Goal: Task Accomplishment & Management: Use online tool/utility

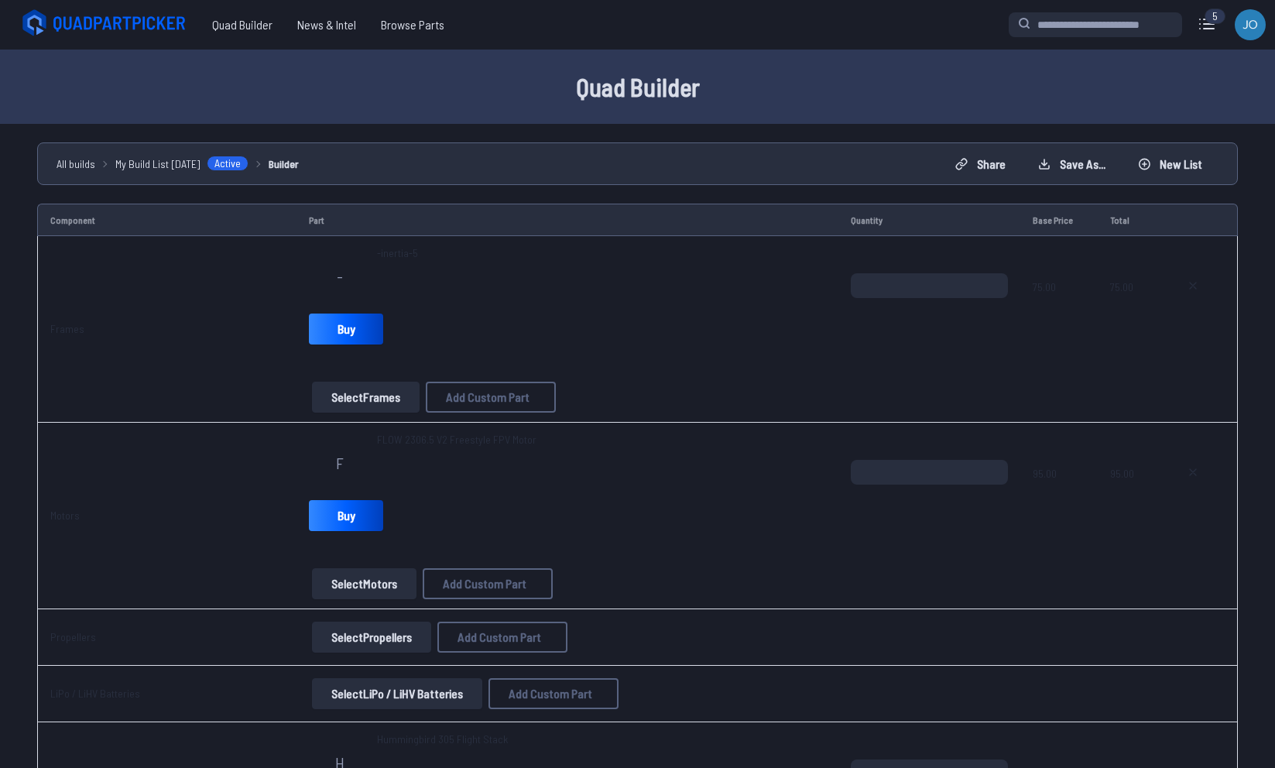
select select "**********"
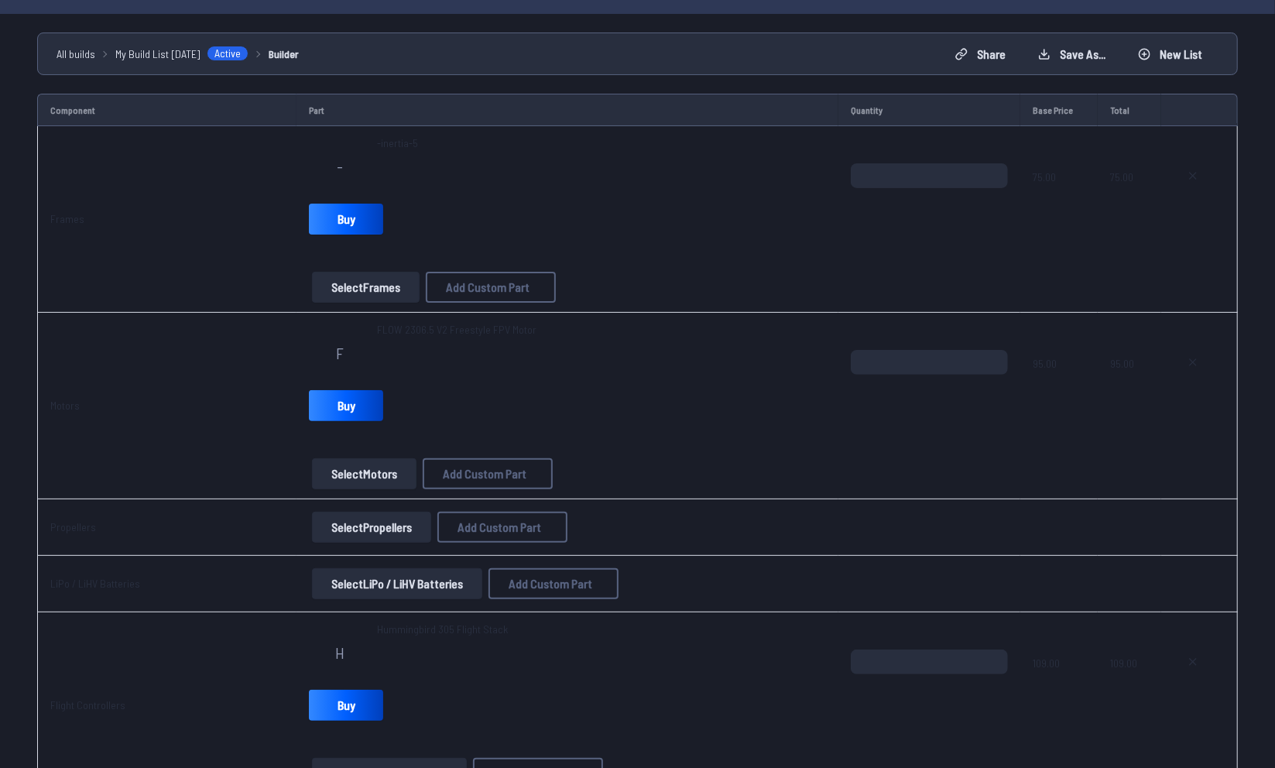
scroll to position [121, 0]
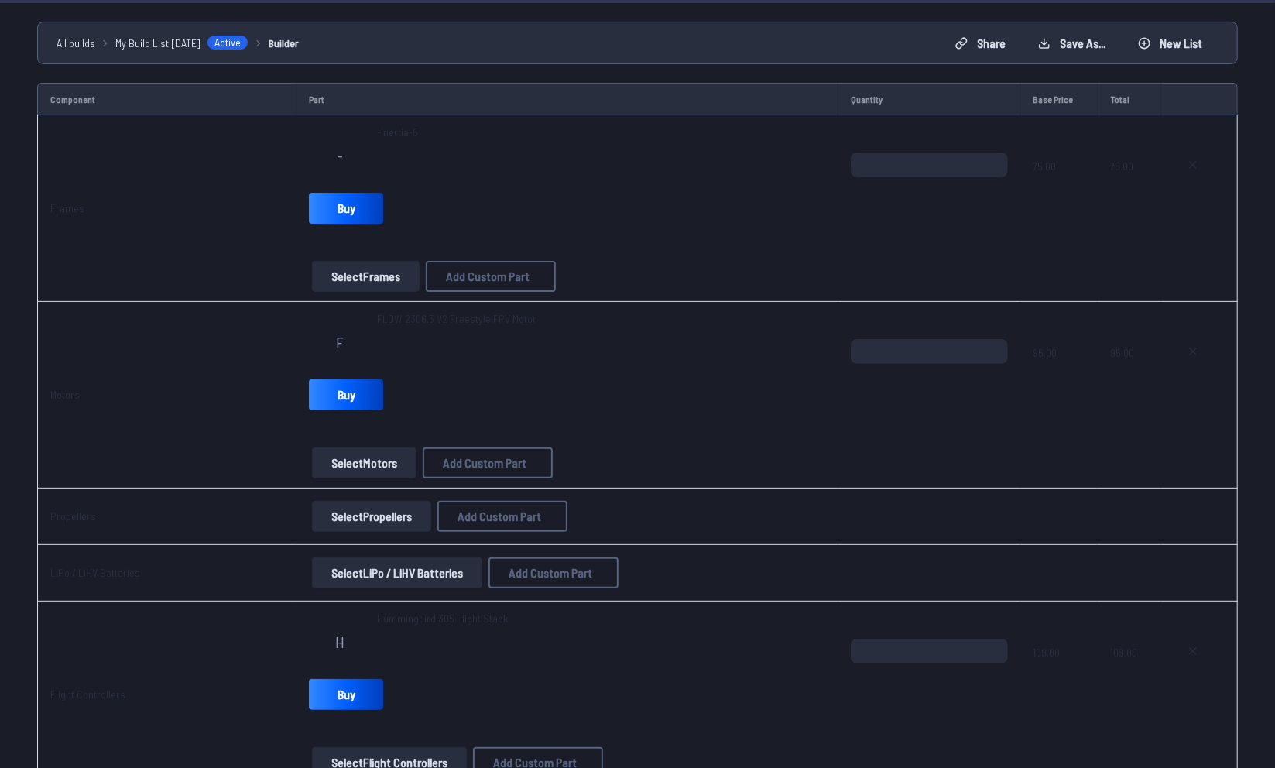
click at [402, 462] on button "Select Motors" at bounding box center [364, 463] width 105 height 31
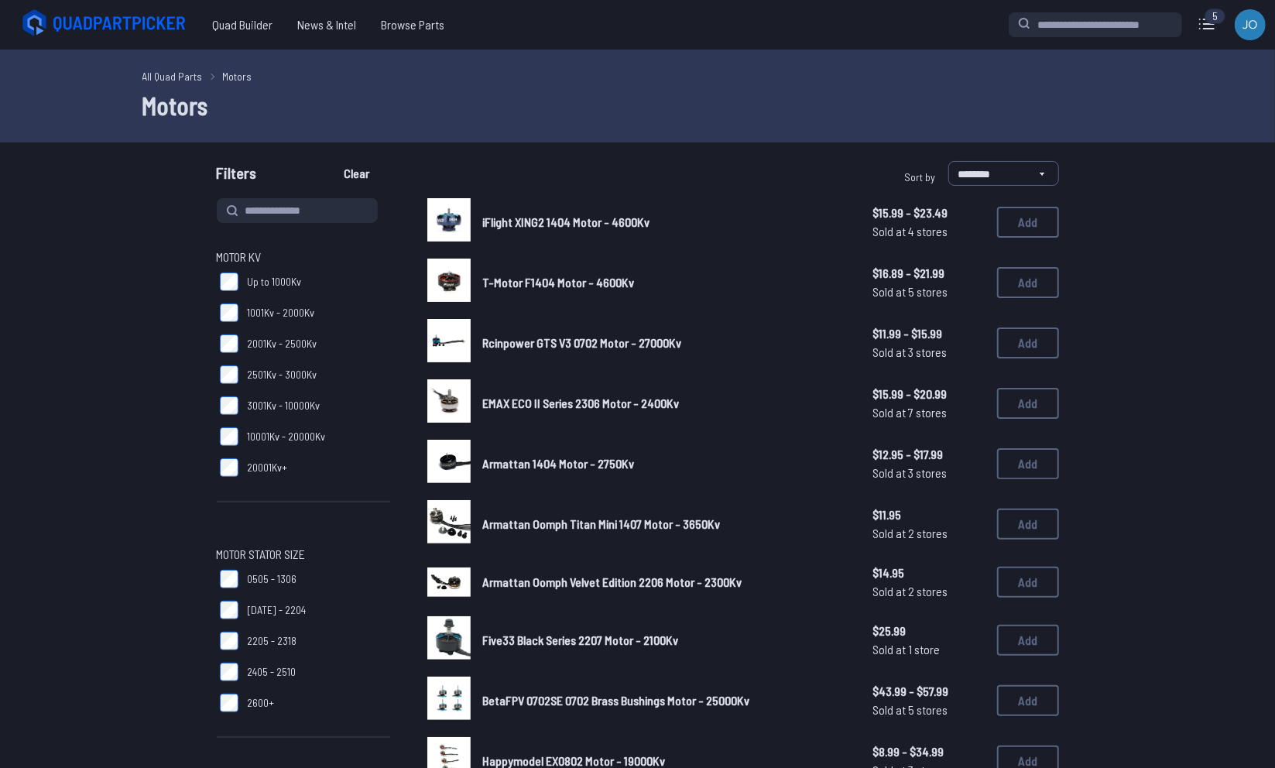
click at [63, 58] on div "All Quad Parts Motors Motors" at bounding box center [637, 96] width 1275 height 93
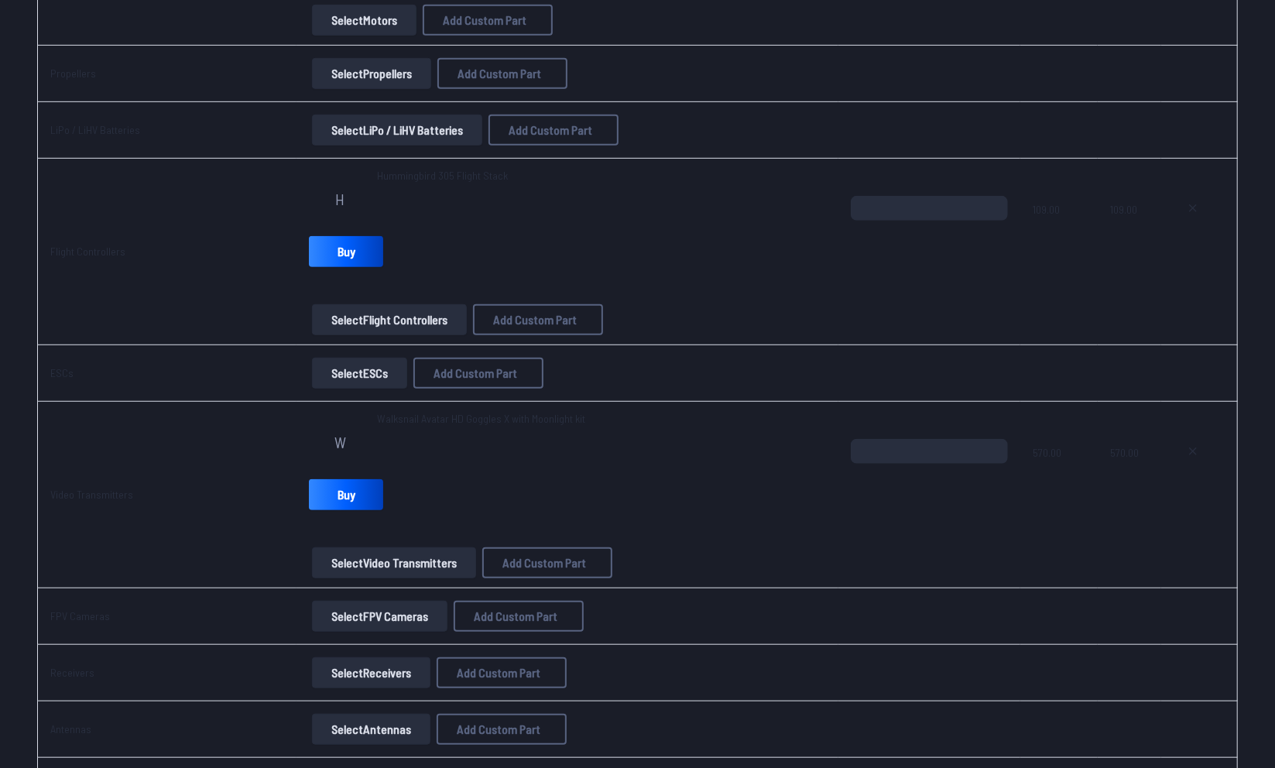
scroll to position [565, 0]
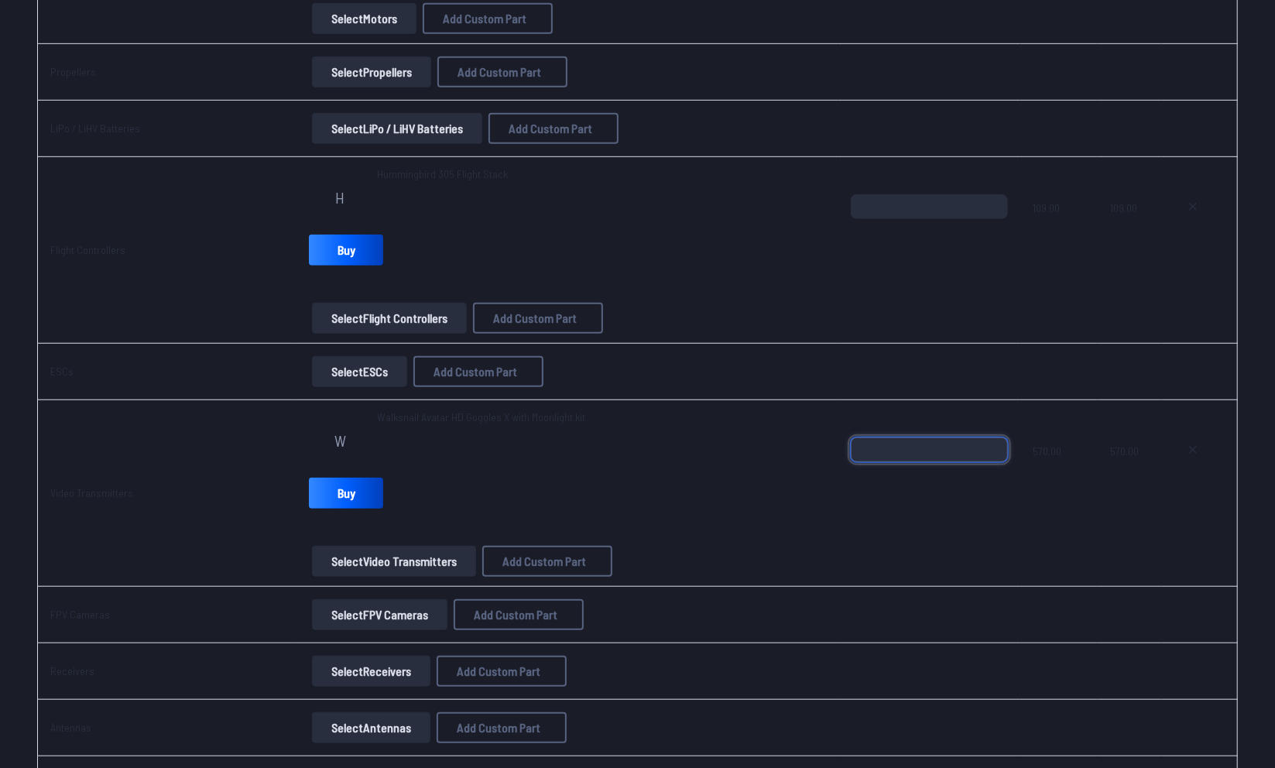
click at [936, 451] on input "*" at bounding box center [930, 450] width 158 height 25
drag, startPoint x: 509, startPoint y: 472, endPoint x: 879, endPoint y: 412, distance: 375.0
click at [879, 412] on td "*" at bounding box center [930, 493] width 183 height 187
click at [379, 417] on span "Walksnail Avatar HD Goggles X with Moonlight kit" at bounding box center [481, 417] width 208 height 15
click at [925, 443] on input "*" at bounding box center [930, 450] width 158 height 25
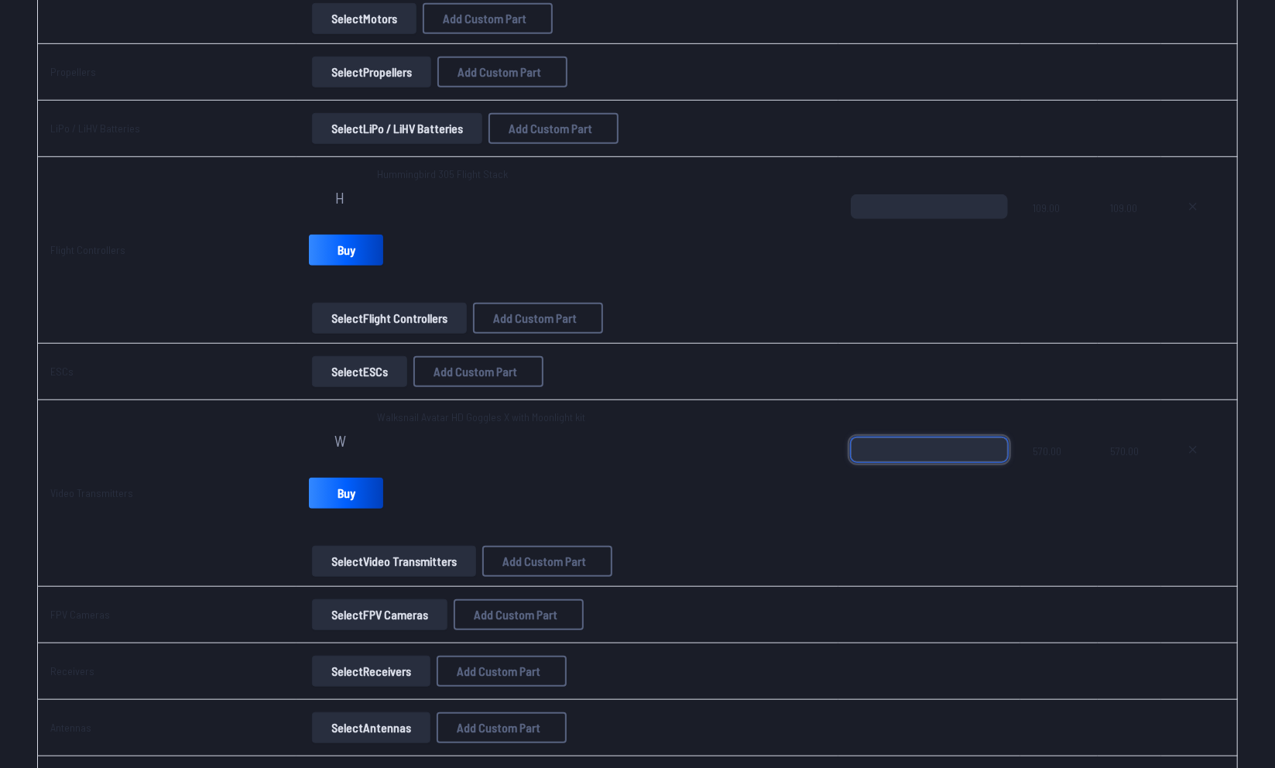
type input "*"
click at [993, 449] on input "*" at bounding box center [930, 450] width 158 height 25
click at [682, 526] on div "W Walksnail Avatar HD Goggles X with Moonlight kit Buy Select Video Transmitter…" at bounding box center [567, 493] width 516 height 167
click at [380, 554] on button "Select Video Transmitters" at bounding box center [394, 561] width 164 height 31
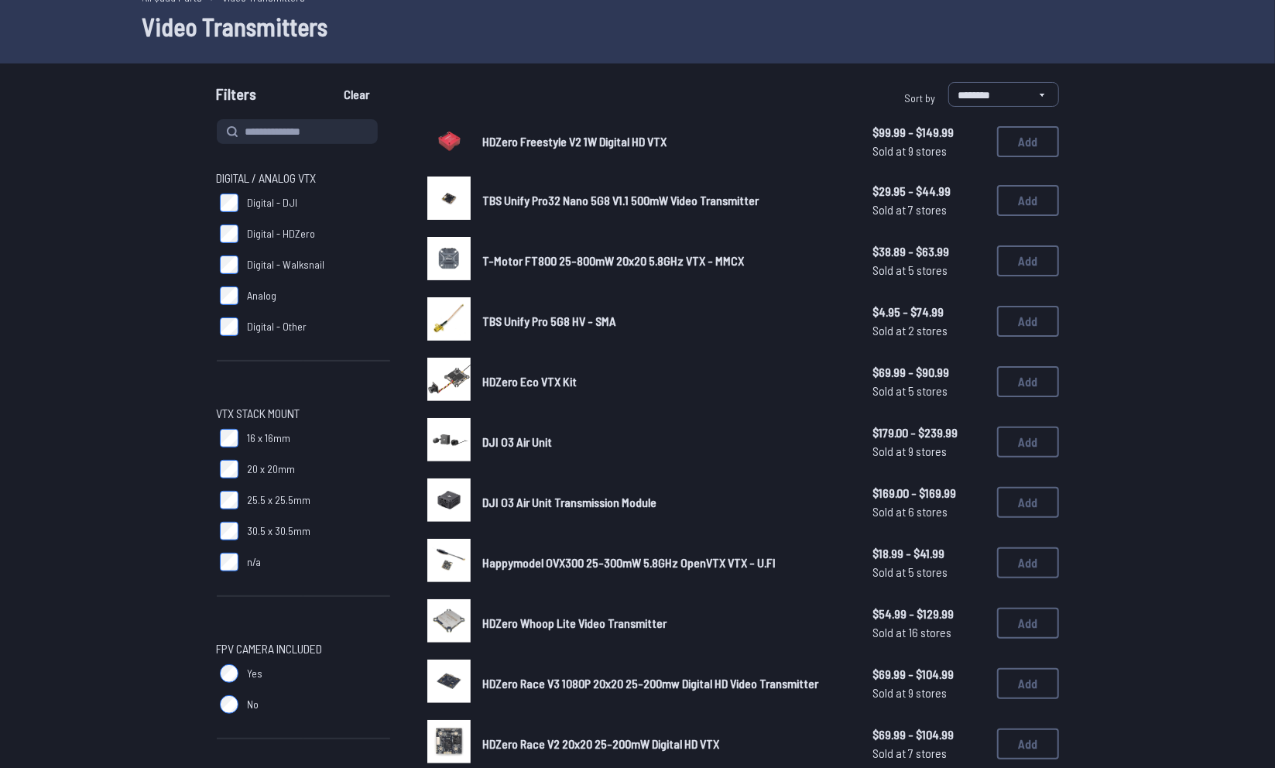
scroll to position [81, 0]
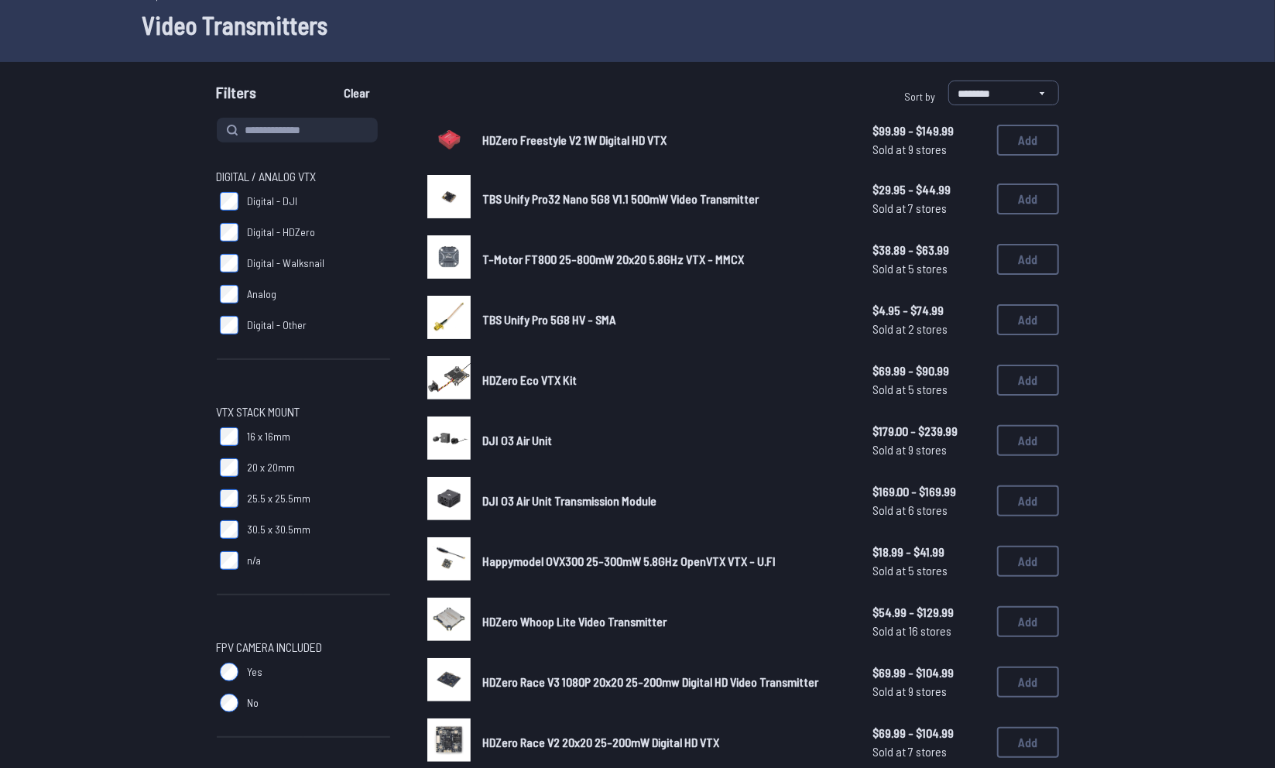
click at [182, 15] on h1 "Video Transmitters" at bounding box center [637, 24] width 991 height 37
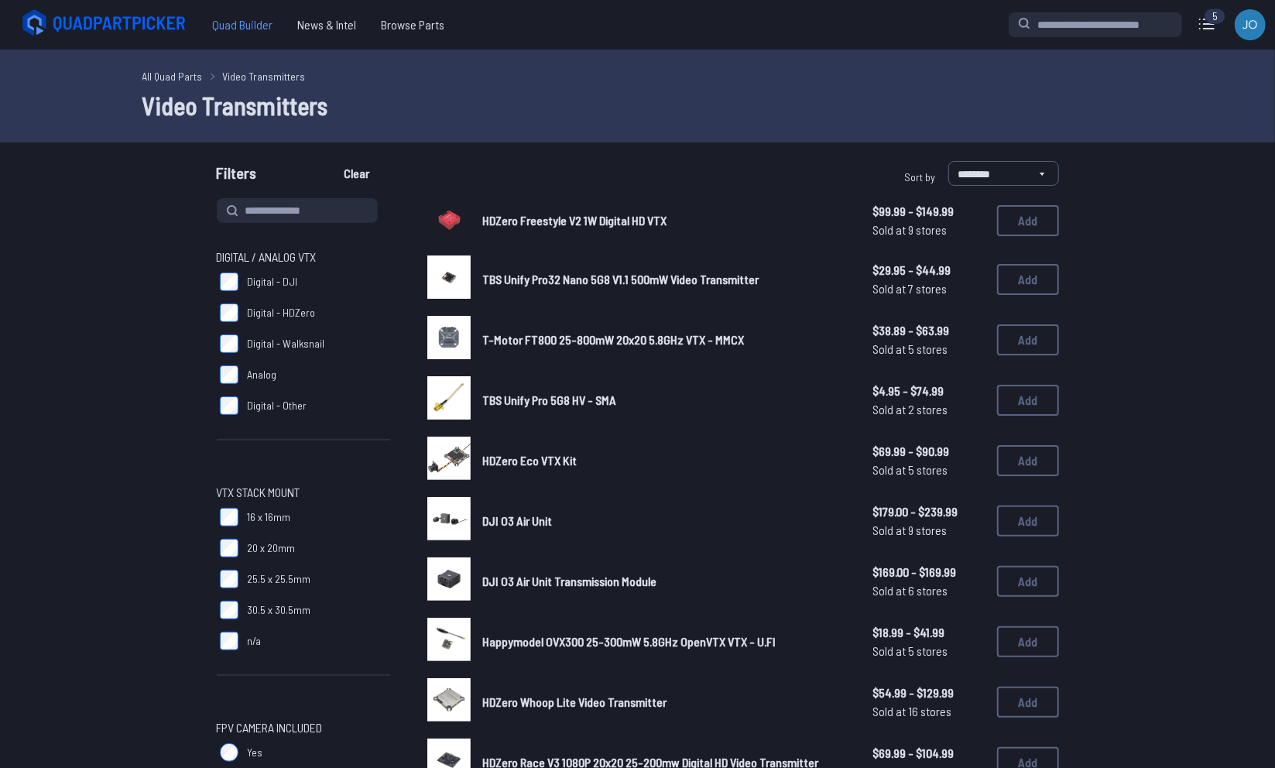
click at [266, 24] on span "Quad Builder" at bounding box center [242, 24] width 85 height 31
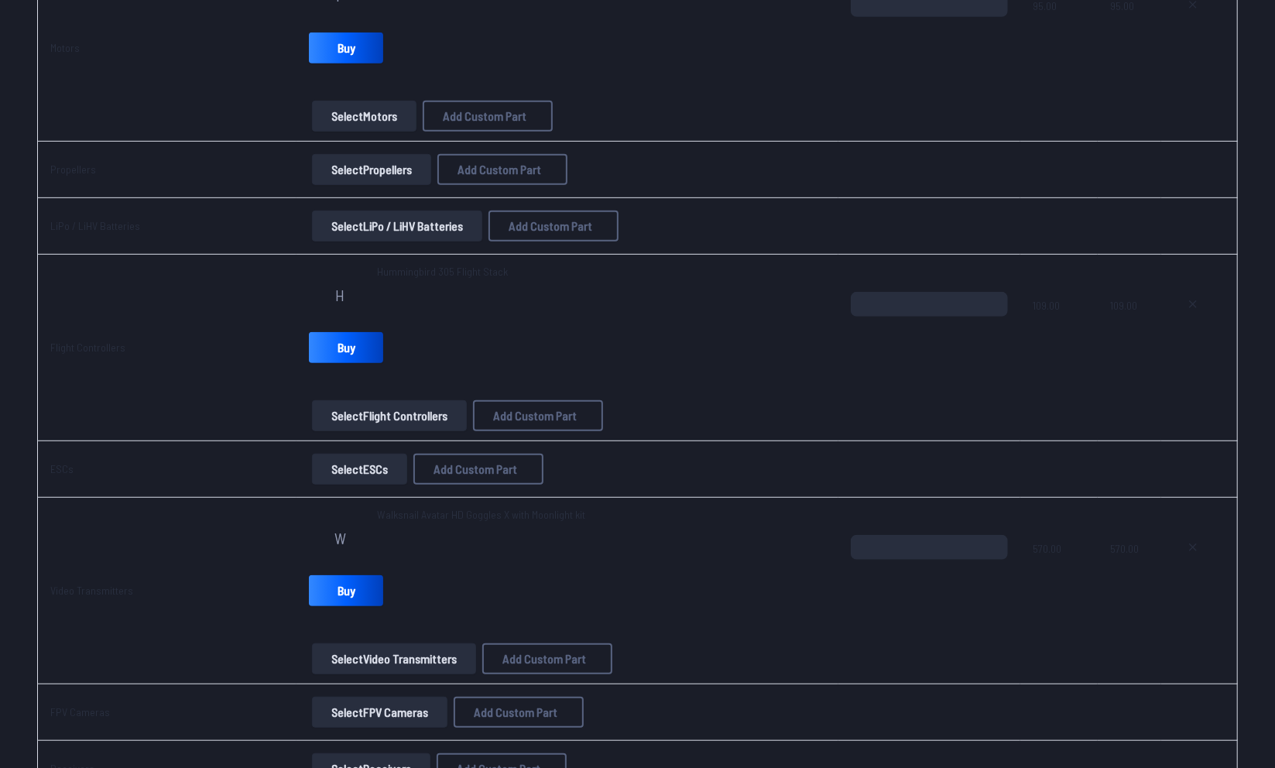
scroll to position [468, 0]
click at [969, 542] on input "*" at bounding box center [930, 547] width 158 height 25
type input "*"
click at [966, 585] on div "*" at bounding box center [930, 572] width 158 height 74
click at [545, 657] on span "Add Custom Part" at bounding box center [545, 659] width 84 height 12
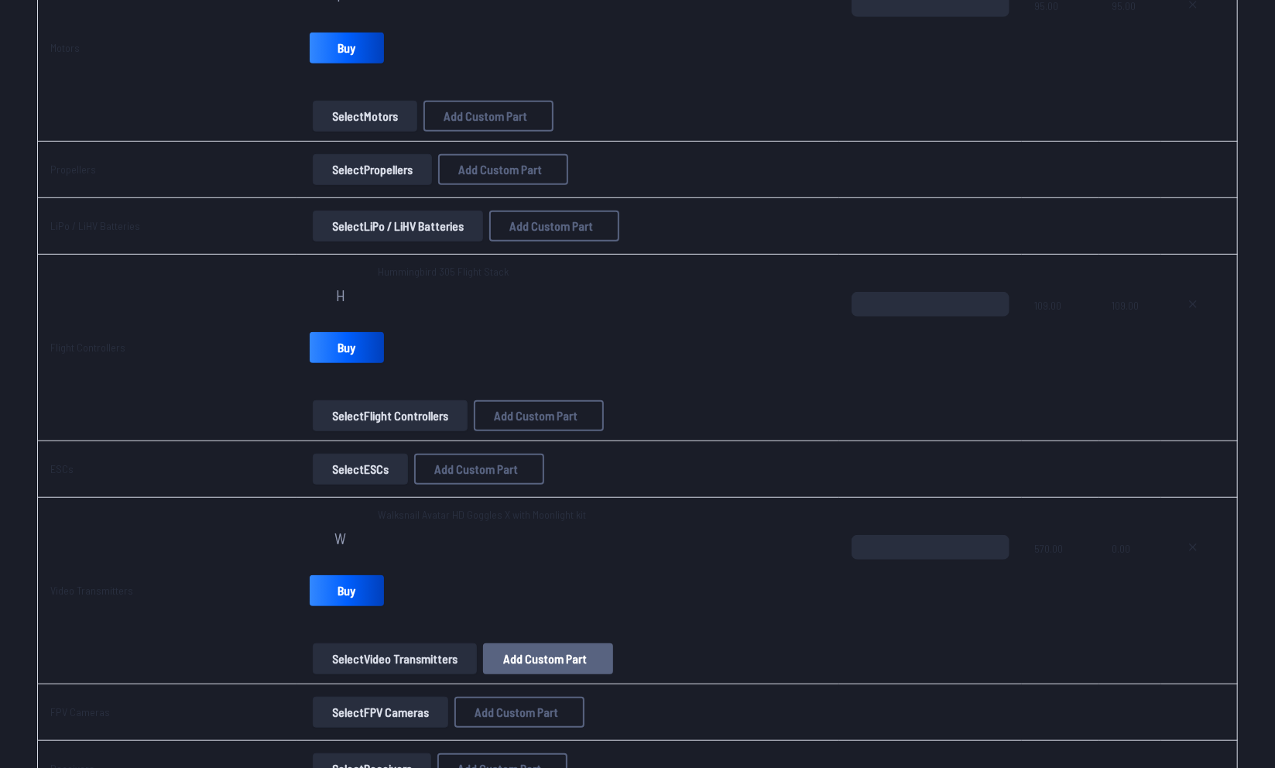
select select "**********"
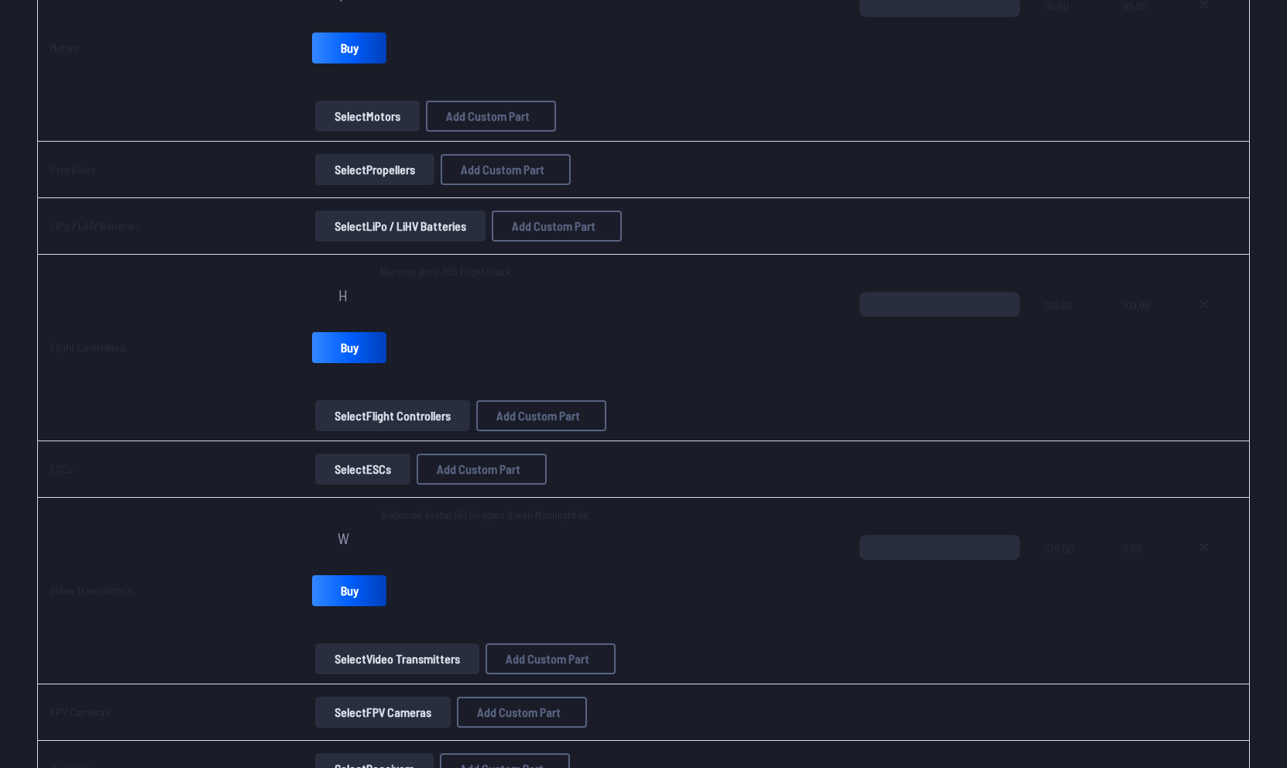
click at [558, 249] on input at bounding box center [643, 257] width 329 height 33
type input "*****"
click at [498, 357] on label "Price" at bounding box center [643, 356] width 329 height 25
click at [503, 475] on div "Part name* ***** Brand / Manufacturer Price * Link Category" at bounding box center [643, 375] width 357 height 348
click at [521, 383] on input "*" at bounding box center [643, 385] width 329 height 33
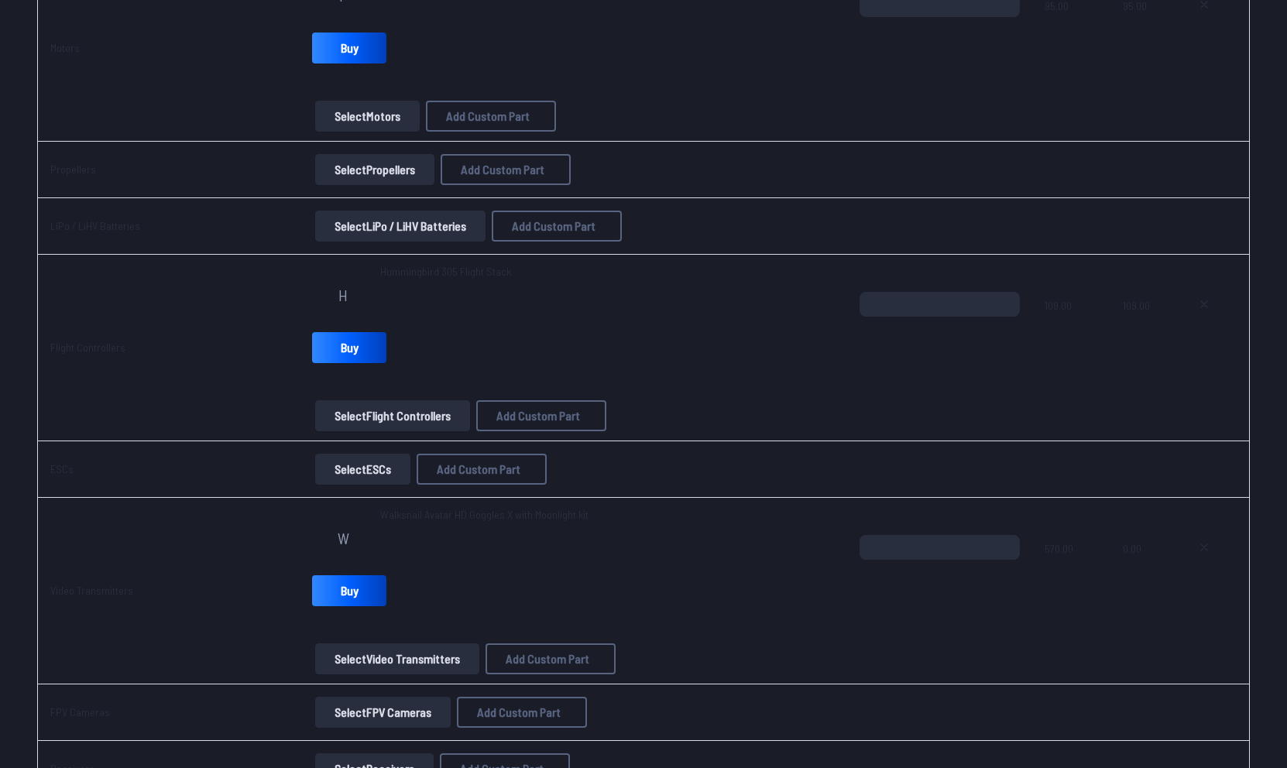
type input "***"
click at [761, 604] on button "Add Custom Part" at bounding box center [758, 593] width 99 height 22
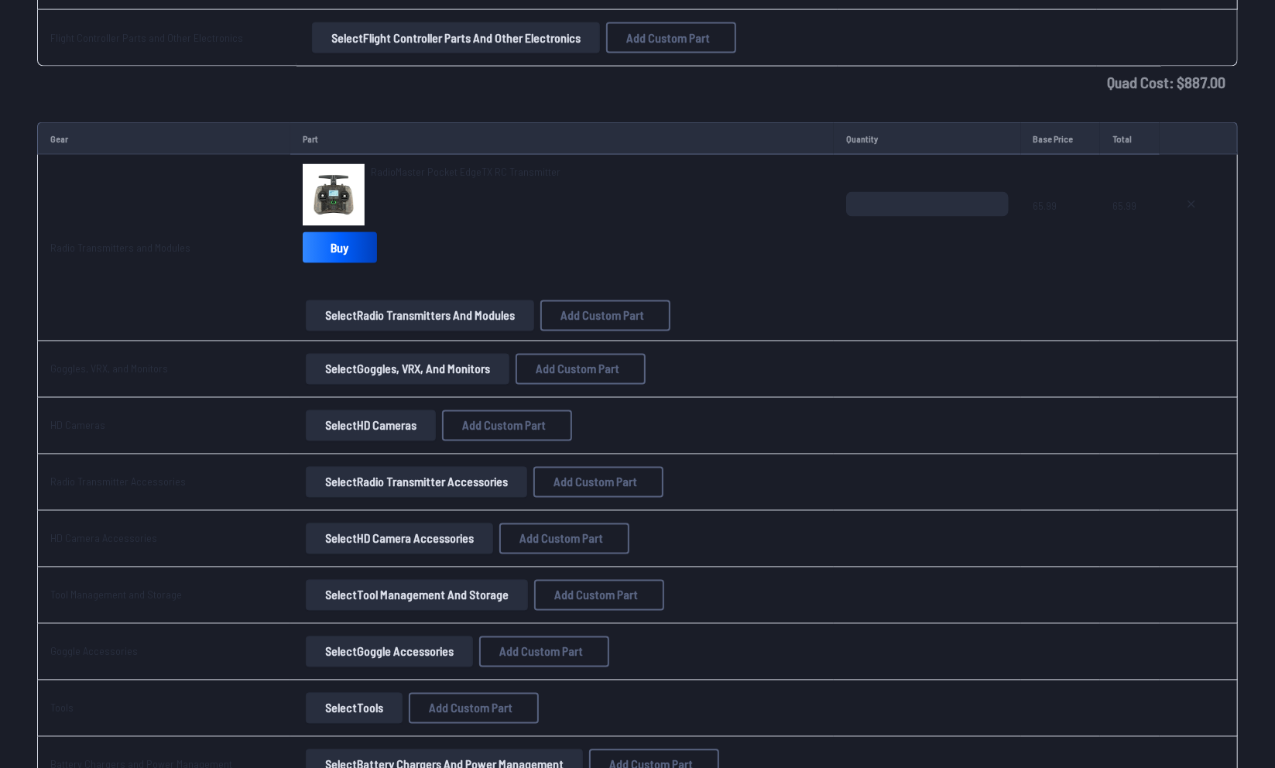
scroll to position [1380, 0]
